Goal: Information Seeking & Learning: Learn about a topic

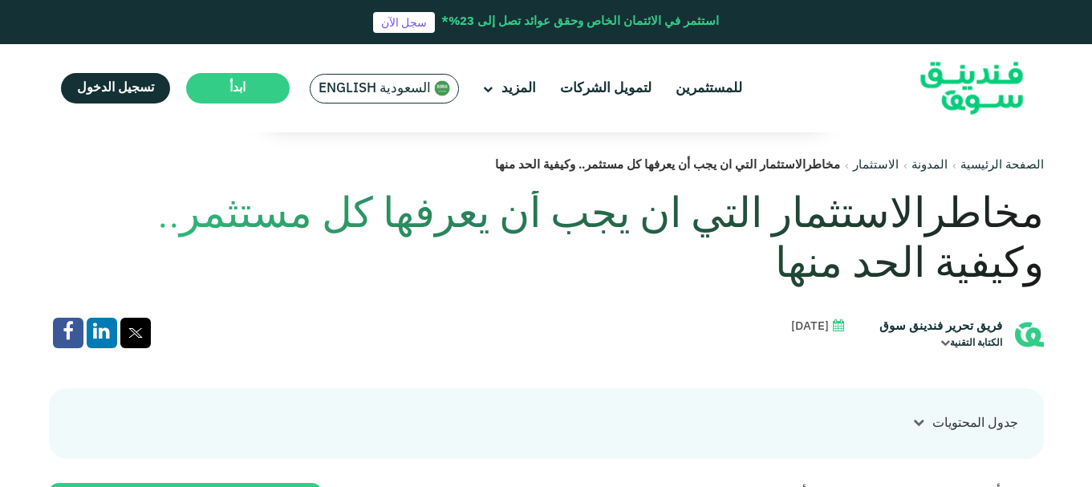
scroll to position [321, 0]
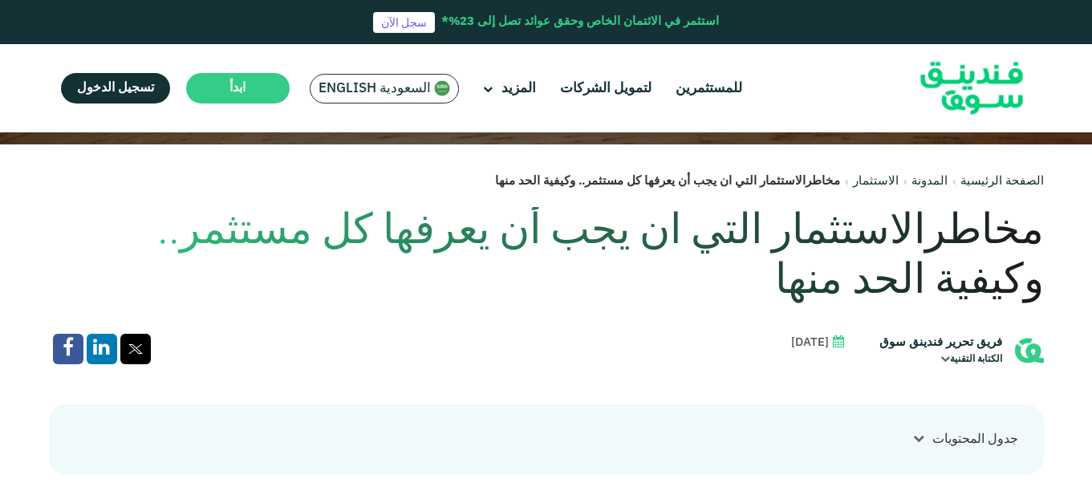
drag, startPoint x: 893, startPoint y: 283, endPoint x: 1009, endPoint y: 233, distance: 126.9
click at [1009, 233] on h1 "مخاطرالاستثمار التي ان يجب أن يعرفها كل مستثمر.. وكيفية الحد منها" at bounding box center [546, 257] width 995 height 100
copy h1 "مخاطرالاستثمار التي ان يجب أن يعرفها كل مستثمر.. وكيفية الحد منها"
drag, startPoint x: 880, startPoint y: 346, endPoint x: 943, endPoint y: 347, distance: 62.6
click at [943, 347] on div "فريق تحرير فندينق سوق الكتابة التقنية" at bounding box center [955, 350] width 177 height 33
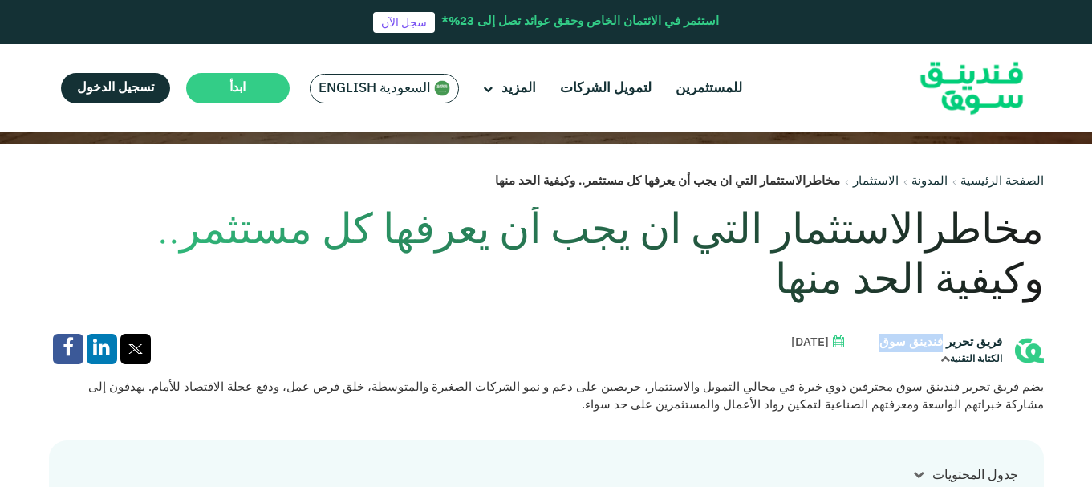
copy div "فندينق سوق"
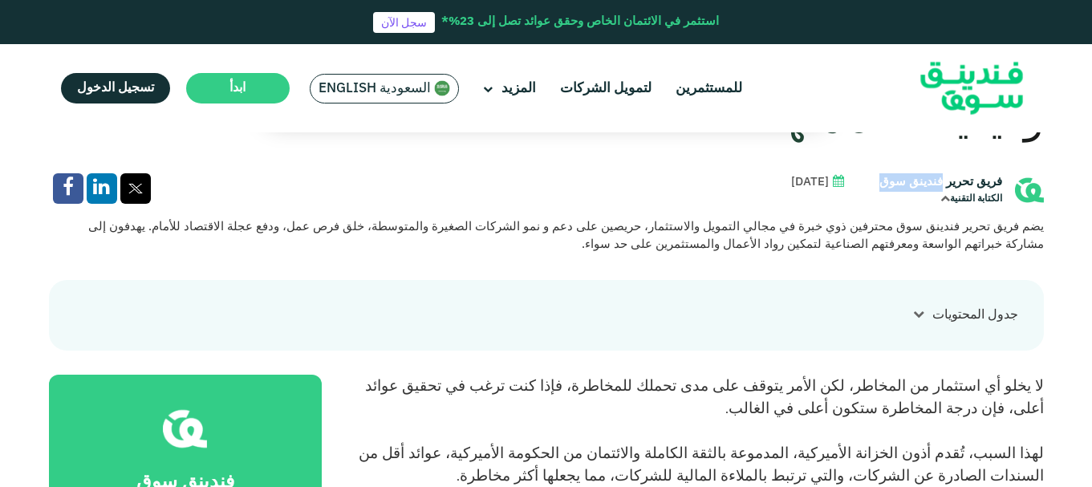
scroll to position [401, 0]
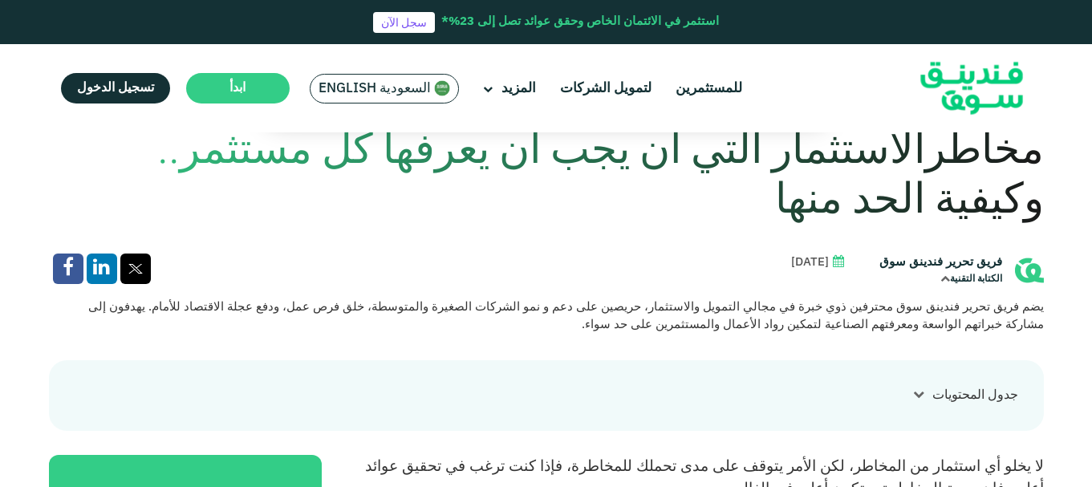
click at [889, 226] on h1 "مخاطرالاستثمار التي ان يجب أن يعرفها كل مستثمر.. وكيفية الحد منها" at bounding box center [546, 177] width 995 height 100
